Goal: Task Accomplishment & Management: Manage account settings

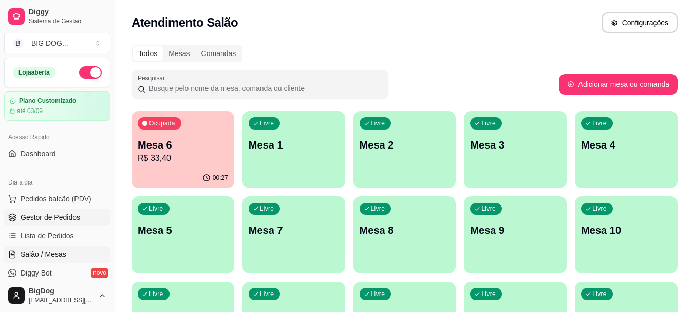
click at [55, 223] on link "Gestor de Pedidos" at bounding box center [57, 217] width 106 height 16
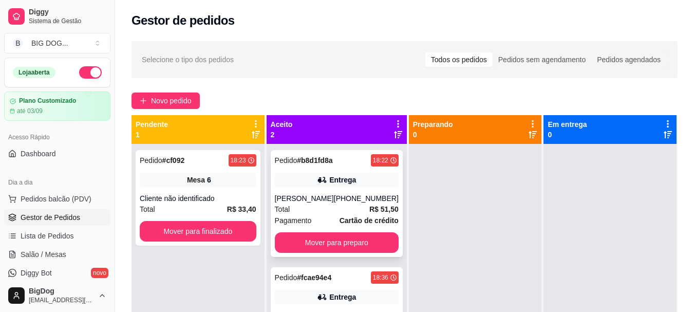
click at [347, 211] on div "Total R$ 51,50" at bounding box center [337, 208] width 124 height 11
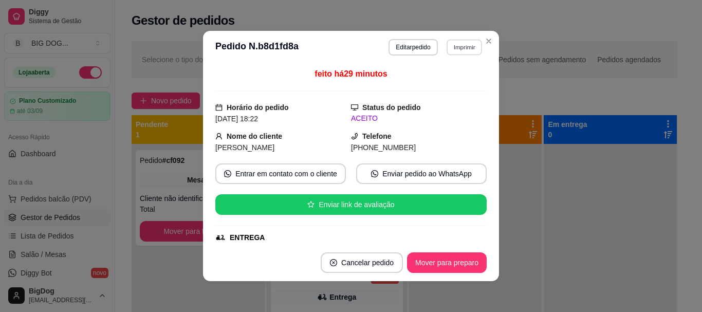
click at [458, 47] on button "Imprimir" at bounding box center [464, 47] width 35 height 16
click at [444, 81] on button "IMPRESSORA" at bounding box center [442, 83] width 72 height 16
click at [441, 264] on button "Mover para preparo" at bounding box center [446, 263] width 77 height 20
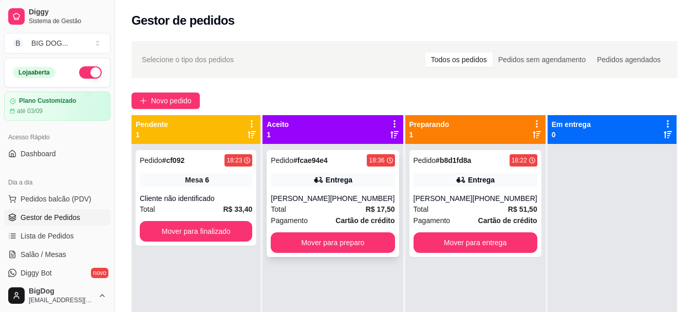
click at [347, 208] on div "Total R$ 17,50" at bounding box center [333, 208] width 124 height 11
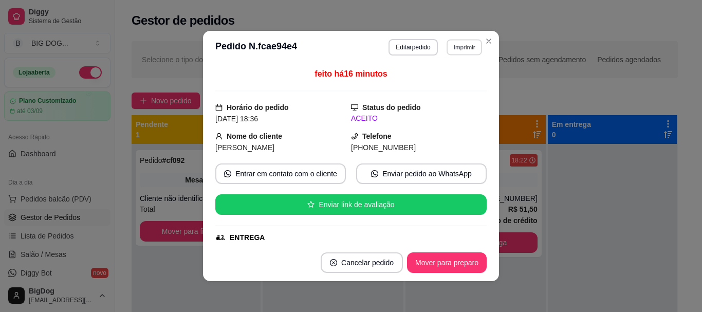
click at [458, 43] on button "Imprimir" at bounding box center [464, 47] width 35 height 16
click at [448, 80] on button "IMPRESSORA" at bounding box center [442, 83] width 72 height 16
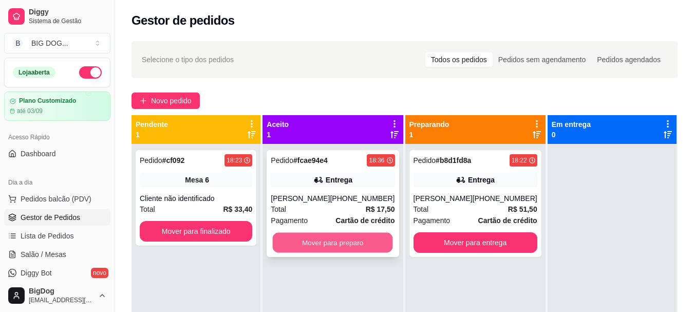
click at [365, 240] on button "Mover para preparo" at bounding box center [333, 243] width 120 height 20
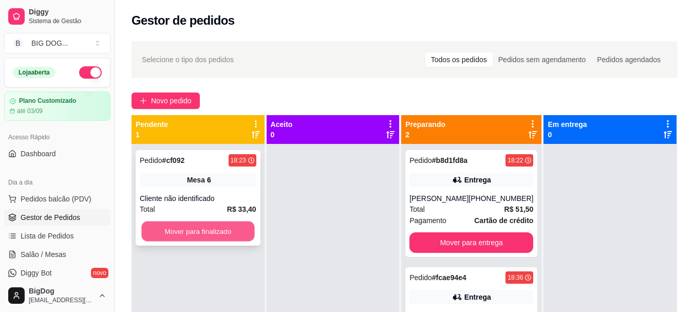
click at [226, 233] on button "Mover para finalizado" at bounding box center [197, 231] width 113 height 20
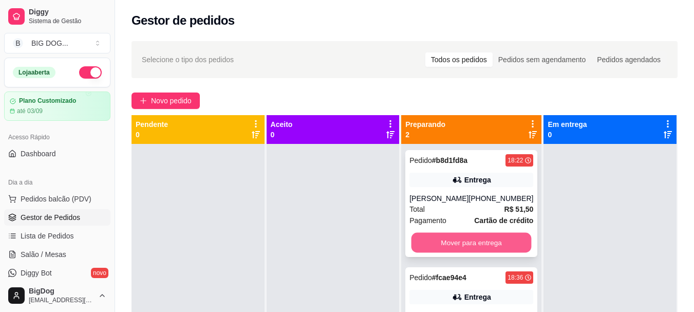
click at [490, 237] on button "Mover para entrega" at bounding box center [472, 243] width 120 height 20
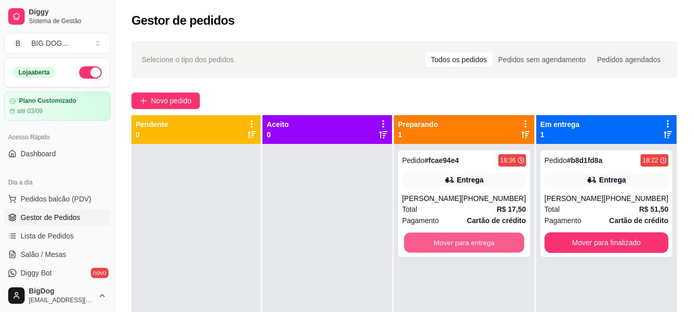
click at [490, 237] on button "Mover para entrega" at bounding box center [464, 243] width 120 height 20
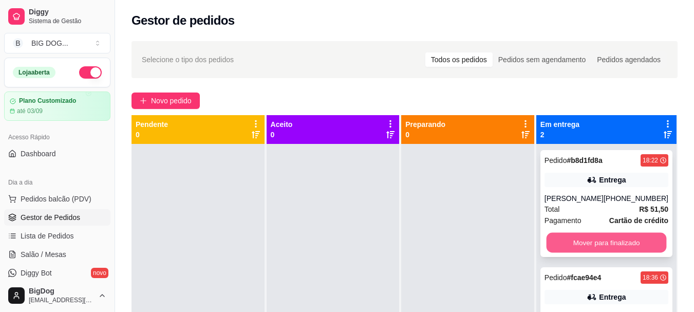
click at [593, 244] on button "Mover para finalizado" at bounding box center [606, 243] width 120 height 20
